Goal: Information Seeking & Learning: Learn about a topic

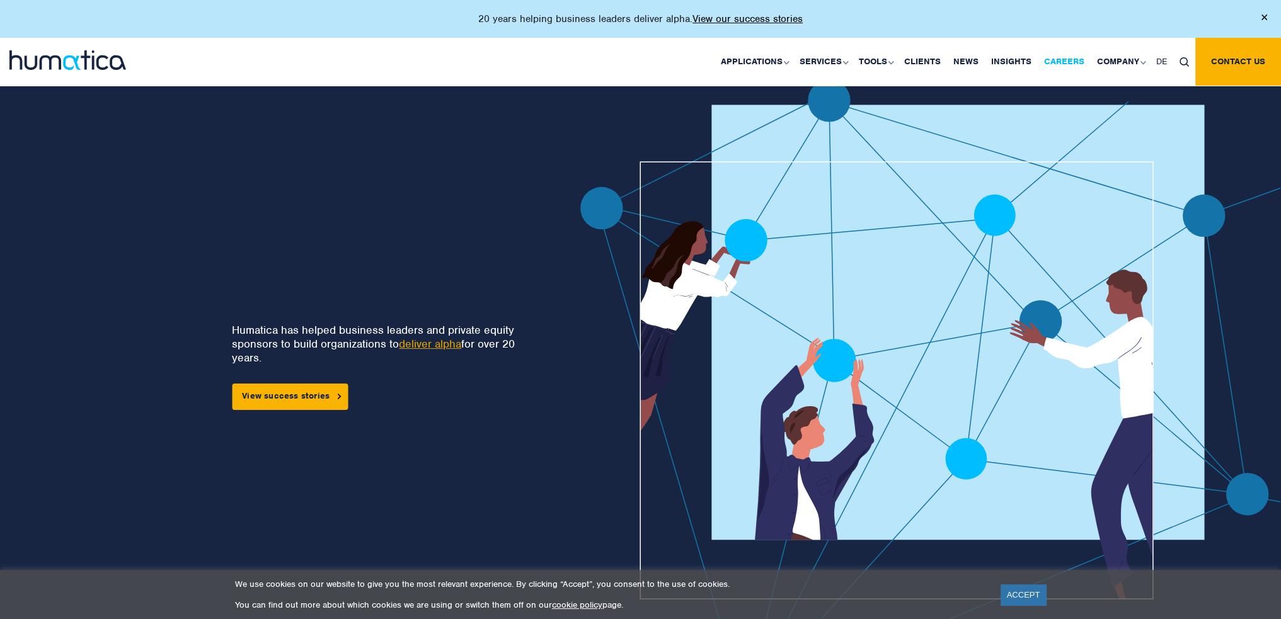
click at [1075, 62] on link "Careers" at bounding box center [1064, 62] width 53 height 48
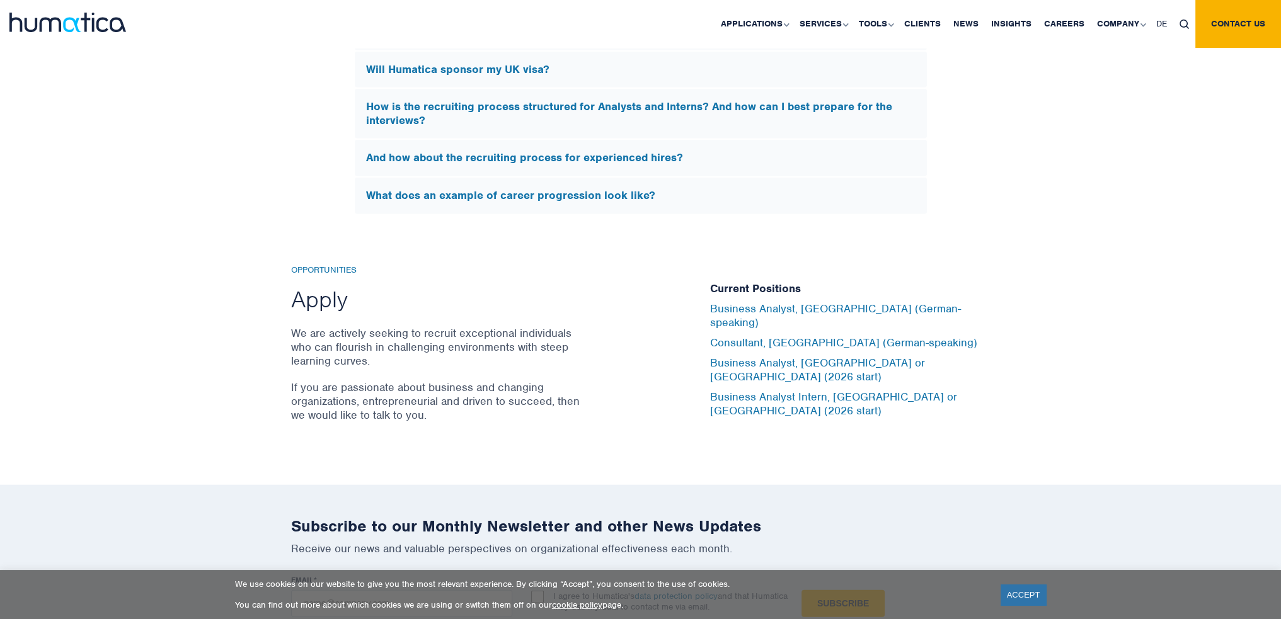
scroll to position [3981, 0]
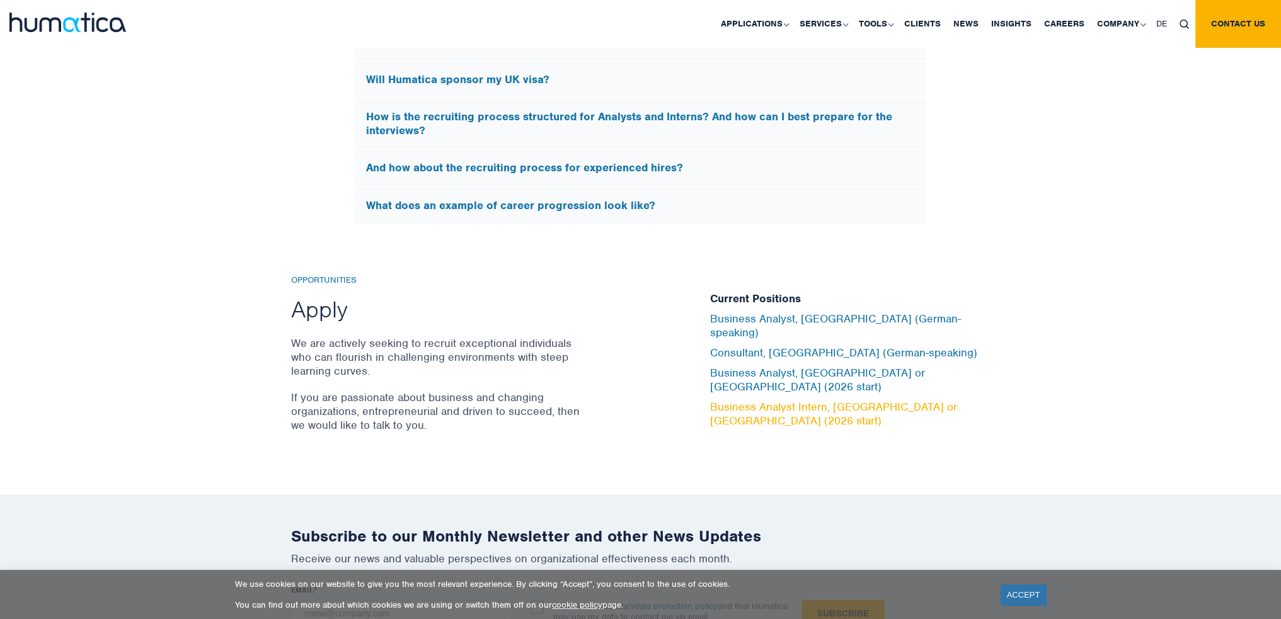
click at [762, 400] on link "Business Analyst Intern, London or Munich (2026 start)" at bounding box center [833, 414] width 247 height 28
